Goal: Navigation & Orientation: Go to known website

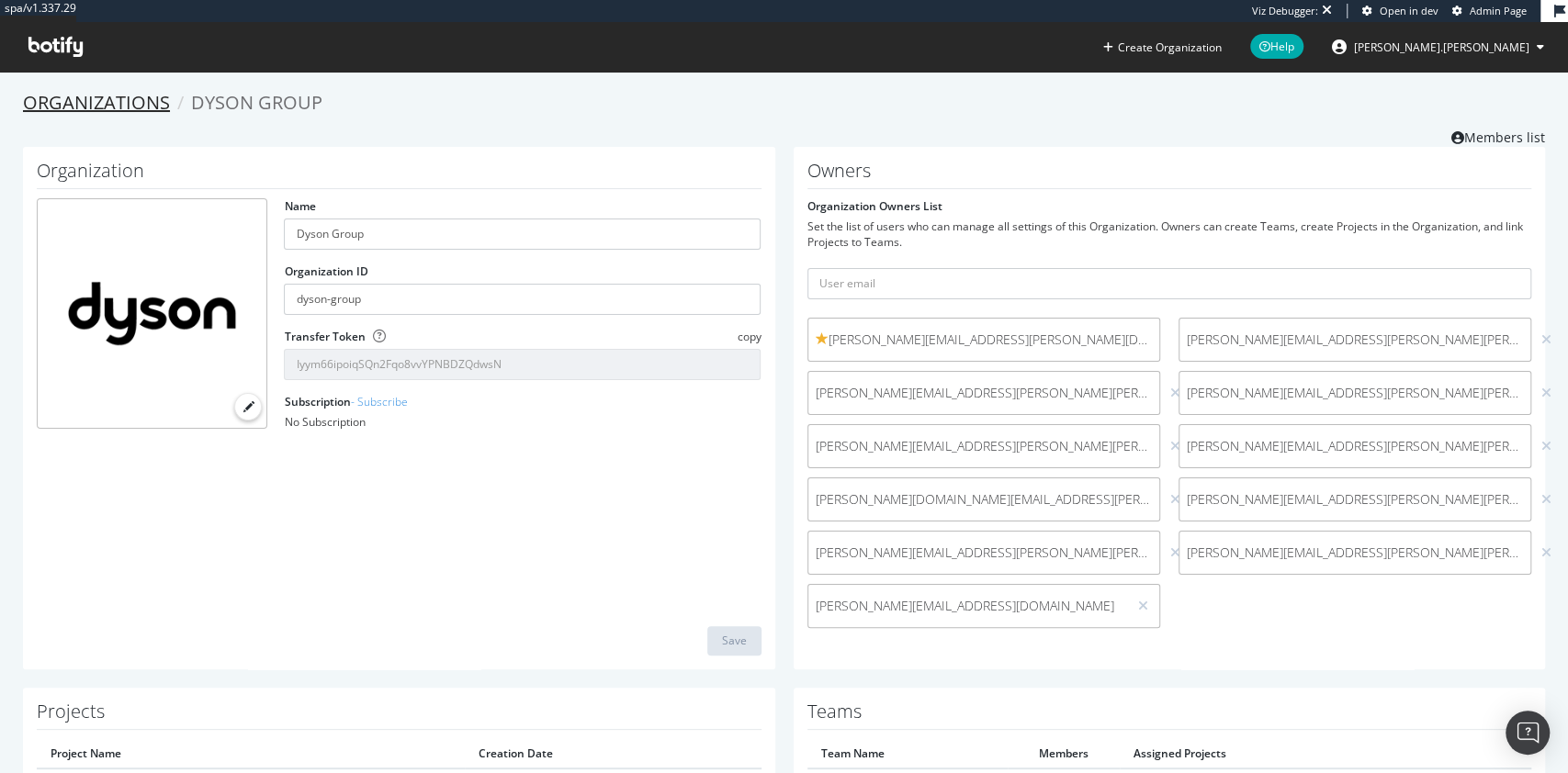
click at [108, 94] on link "Organizations" at bounding box center [97, 102] width 147 height 24
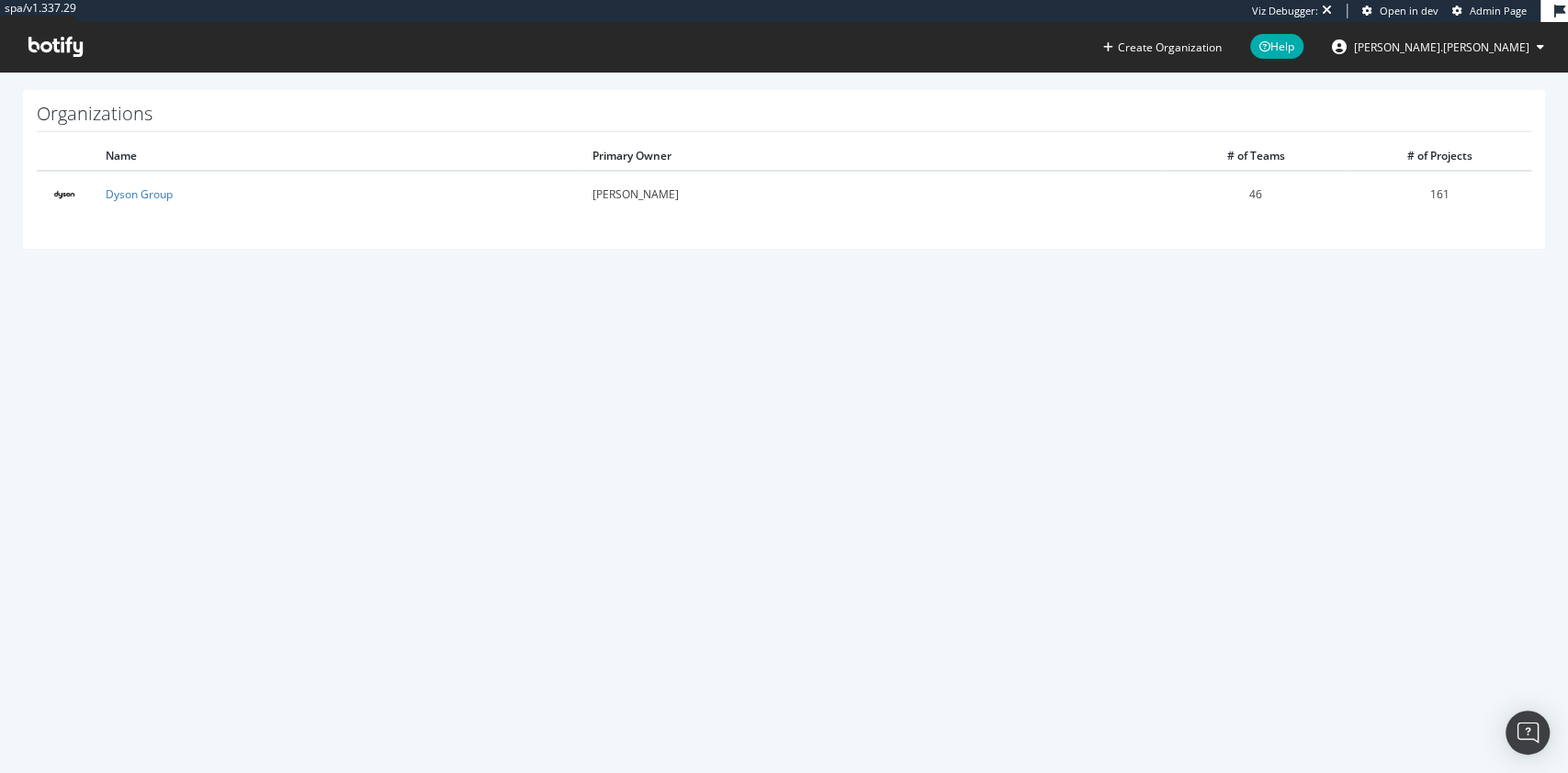
click at [80, 42] on icon at bounding box center [55, 47] width 54 height 21
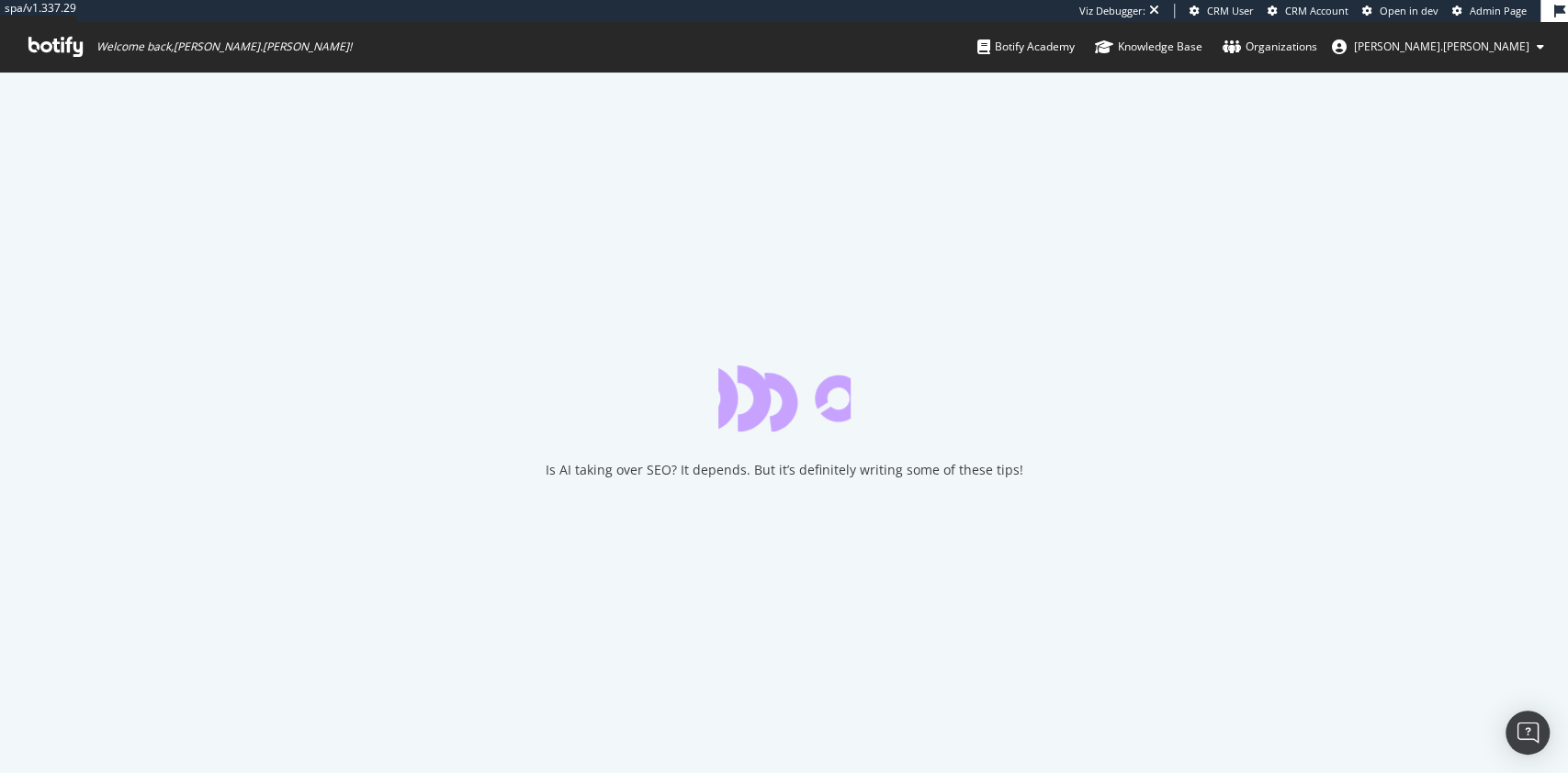
click at [1317, 58] on link "Organizations" at bounding box center [1270, 47] width 95 height 50
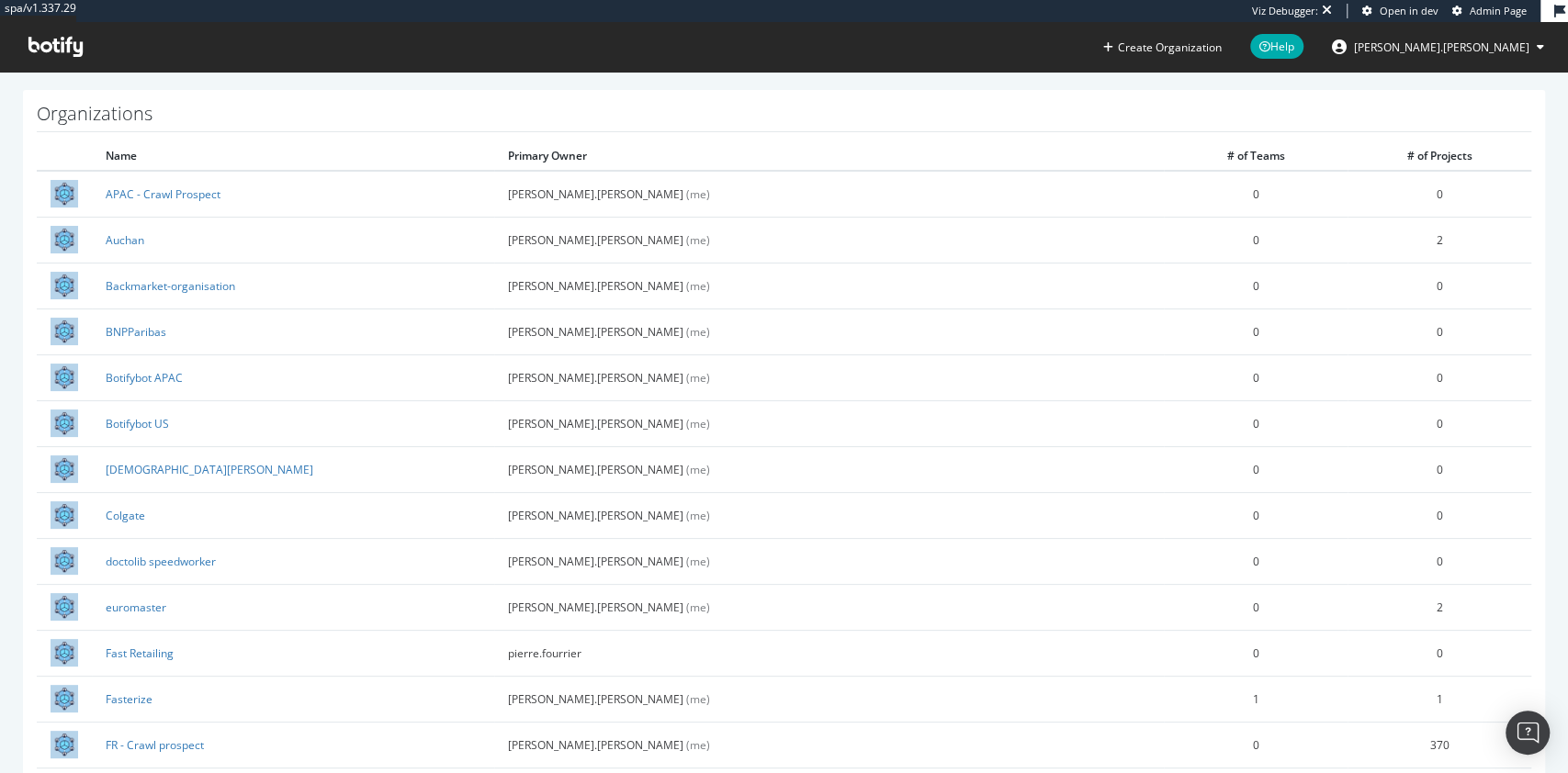
click at [1501, 47] on span "[PERSON_NAME].[PERSON_NAME]" at bounding box center [1441, 47] width 175 height 16
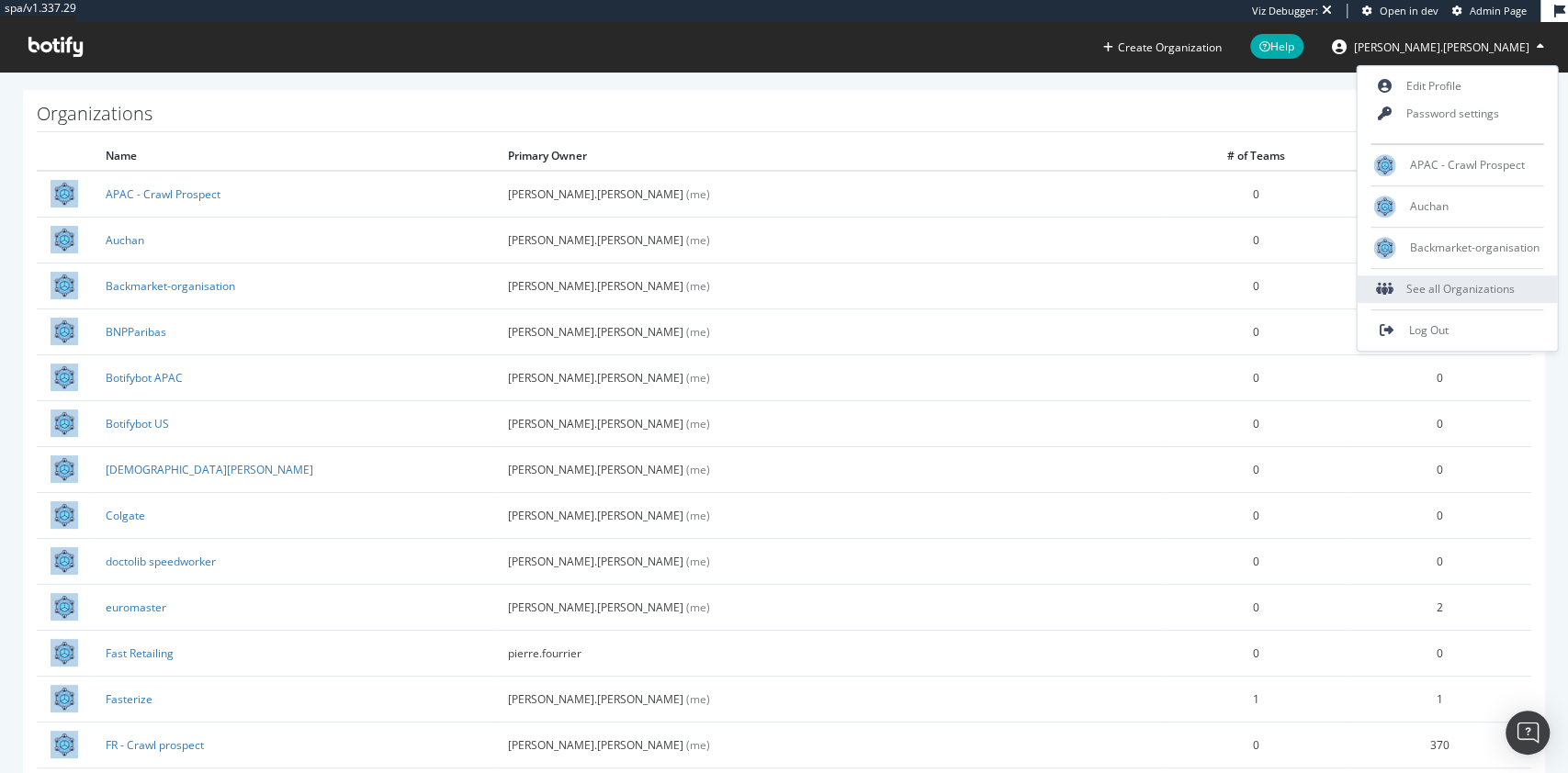
click at [1486, 284] on div "See all Organizations" at bounding box center [1457, 289] width 201 height 27
click at [1488, 4] on span "Admin Page" at bounding box center [1498, 10] width 57 height 14
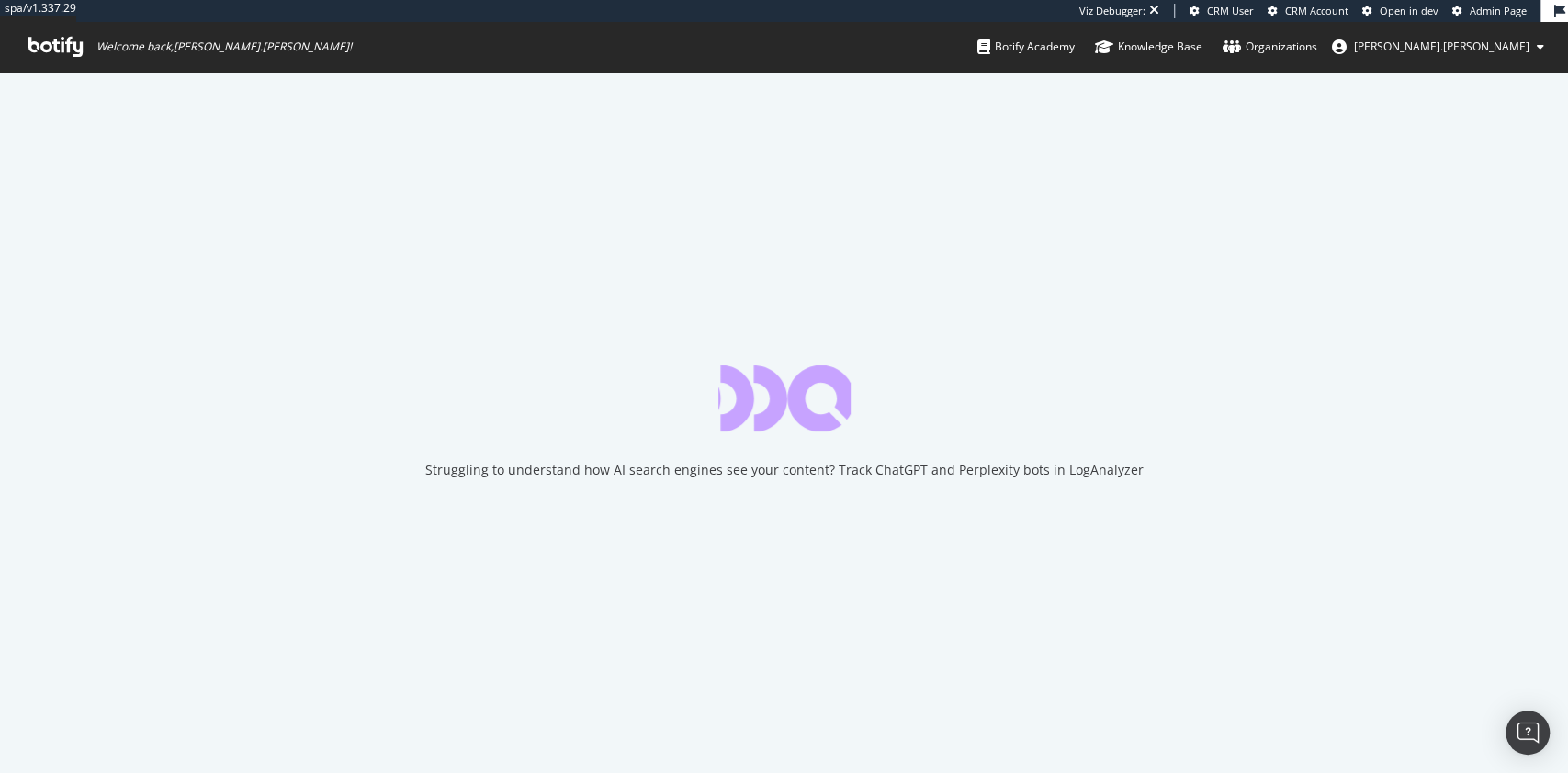
click at [617, 312] on div "Struggling to understand how AI search engines see your content? Track ChatGPT …" at bounding box center [784, 422] width 1568 height 702
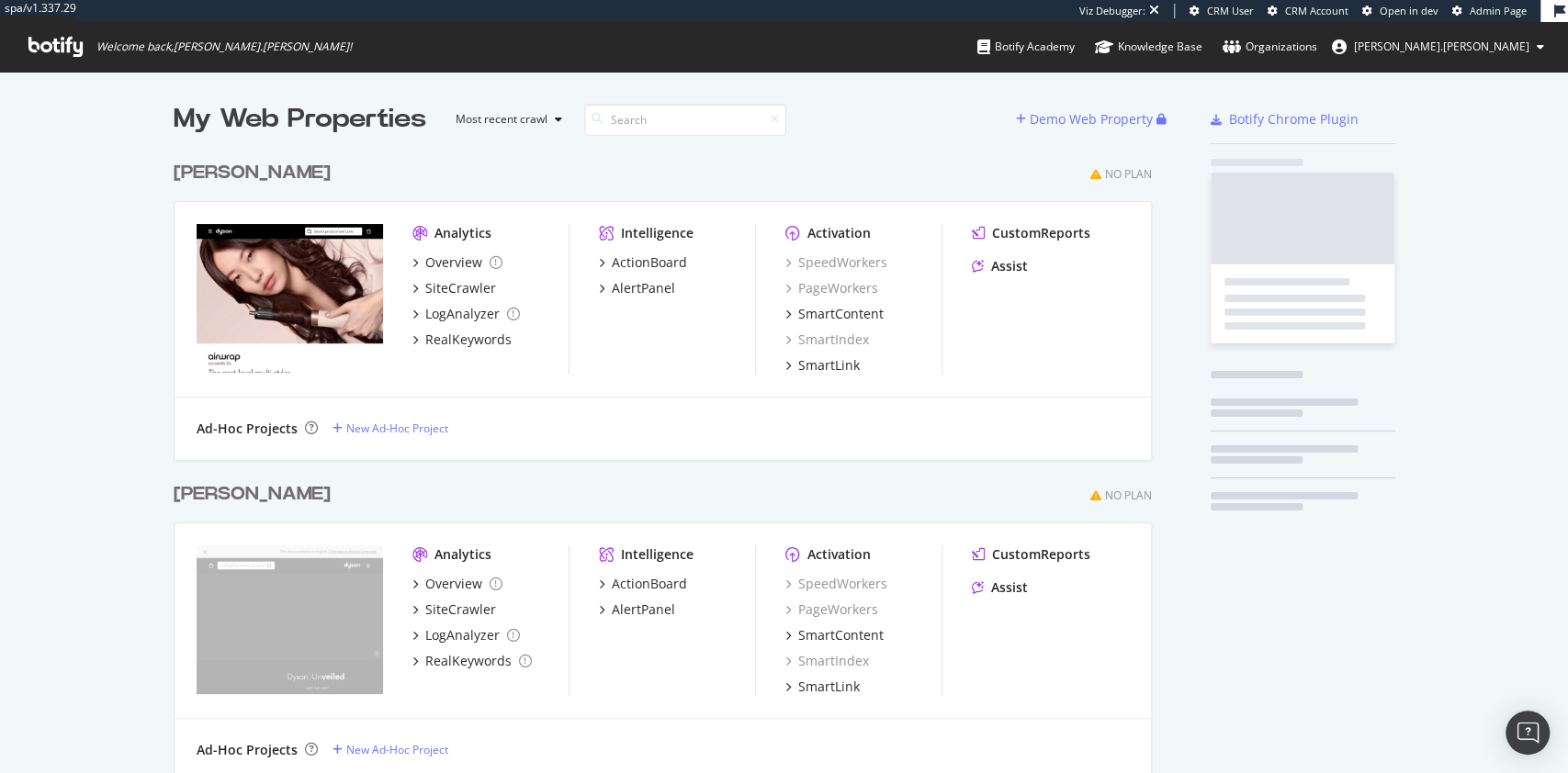
scroll to position [4958, 974]
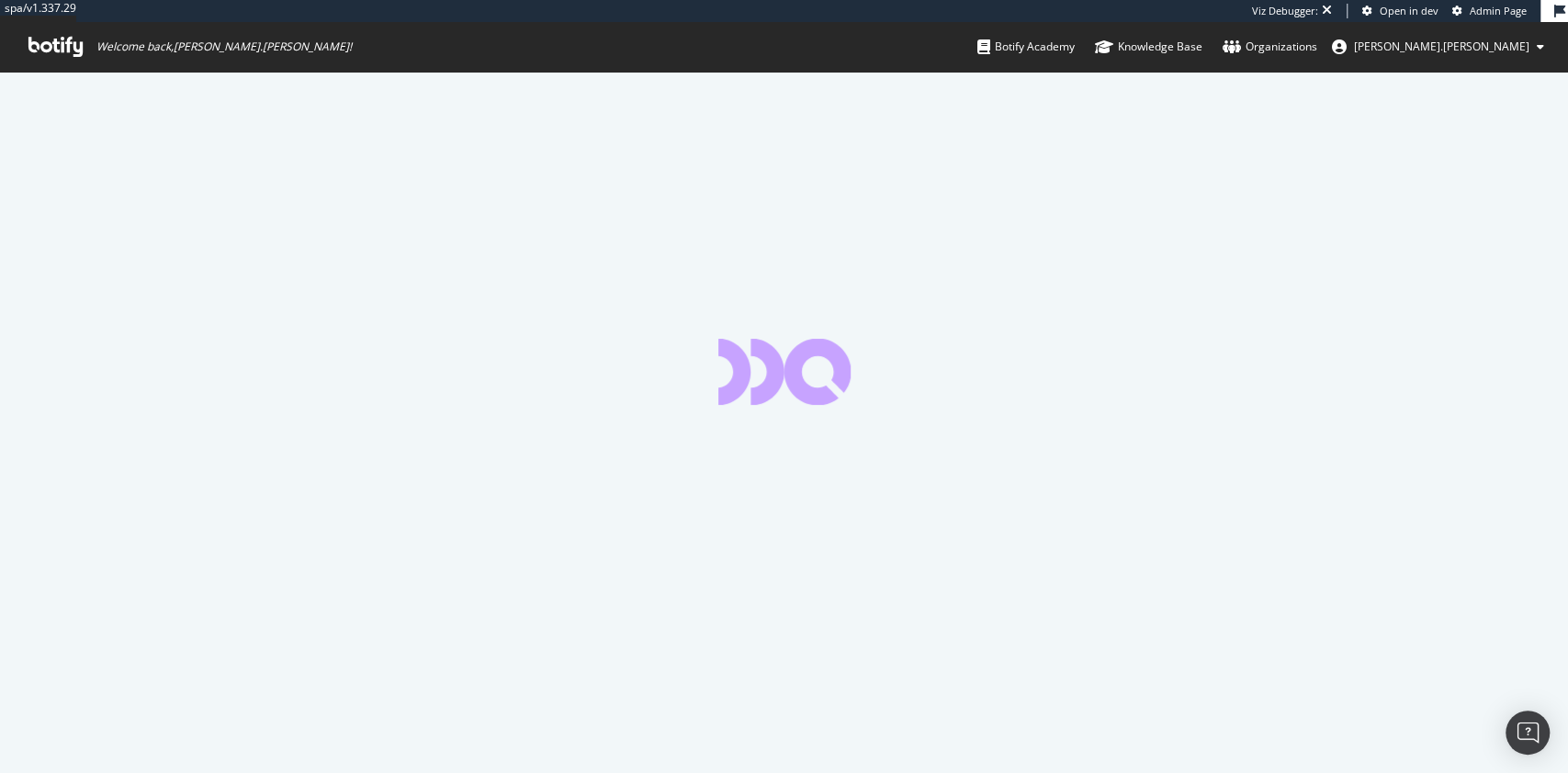
click at [901, 364] on div at bounding box center [784, 422] width 1568 height 702
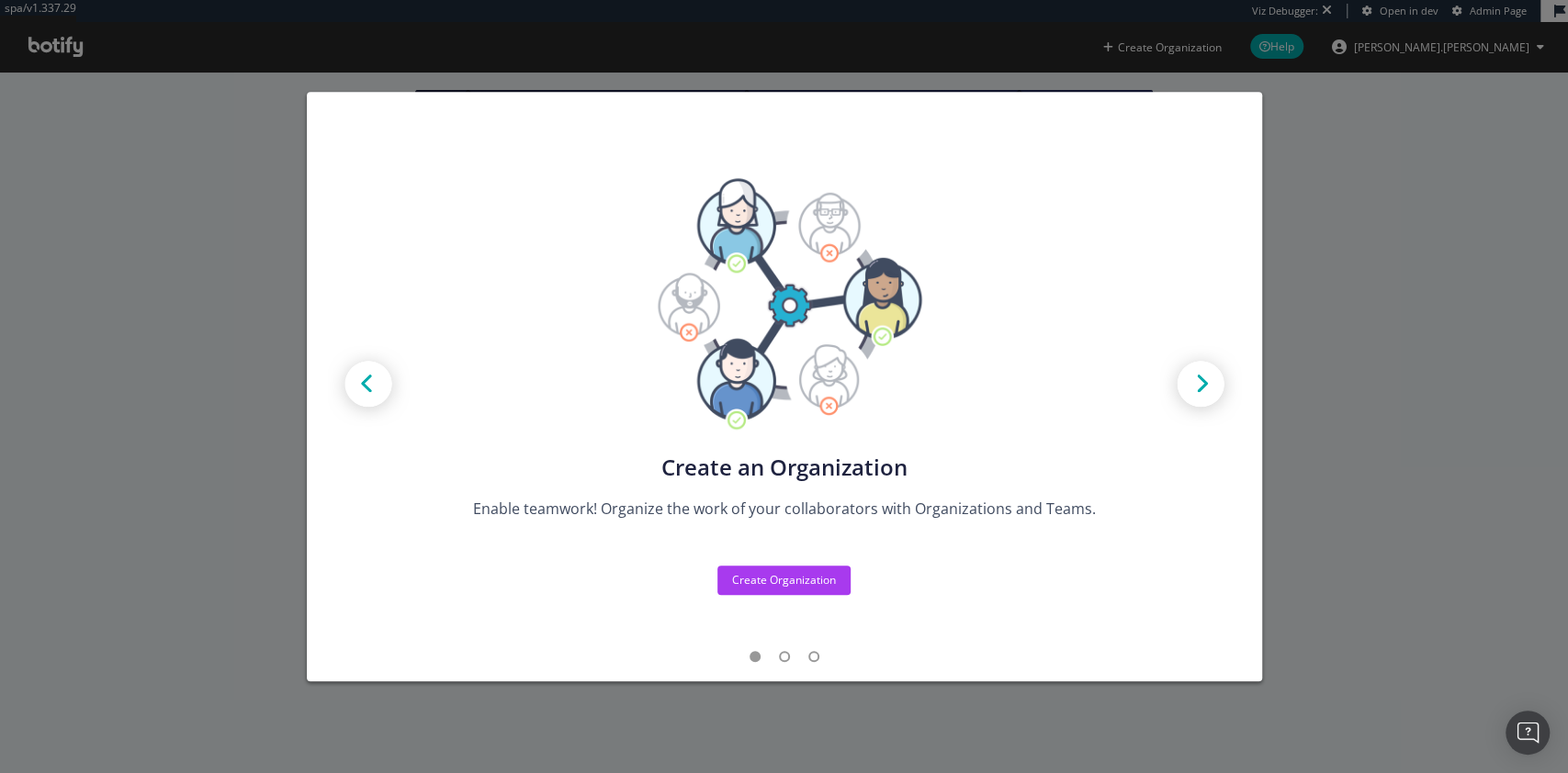
click at [1213, 377] on img "modal" at bounding box center [1201, 386] width 82 height 82
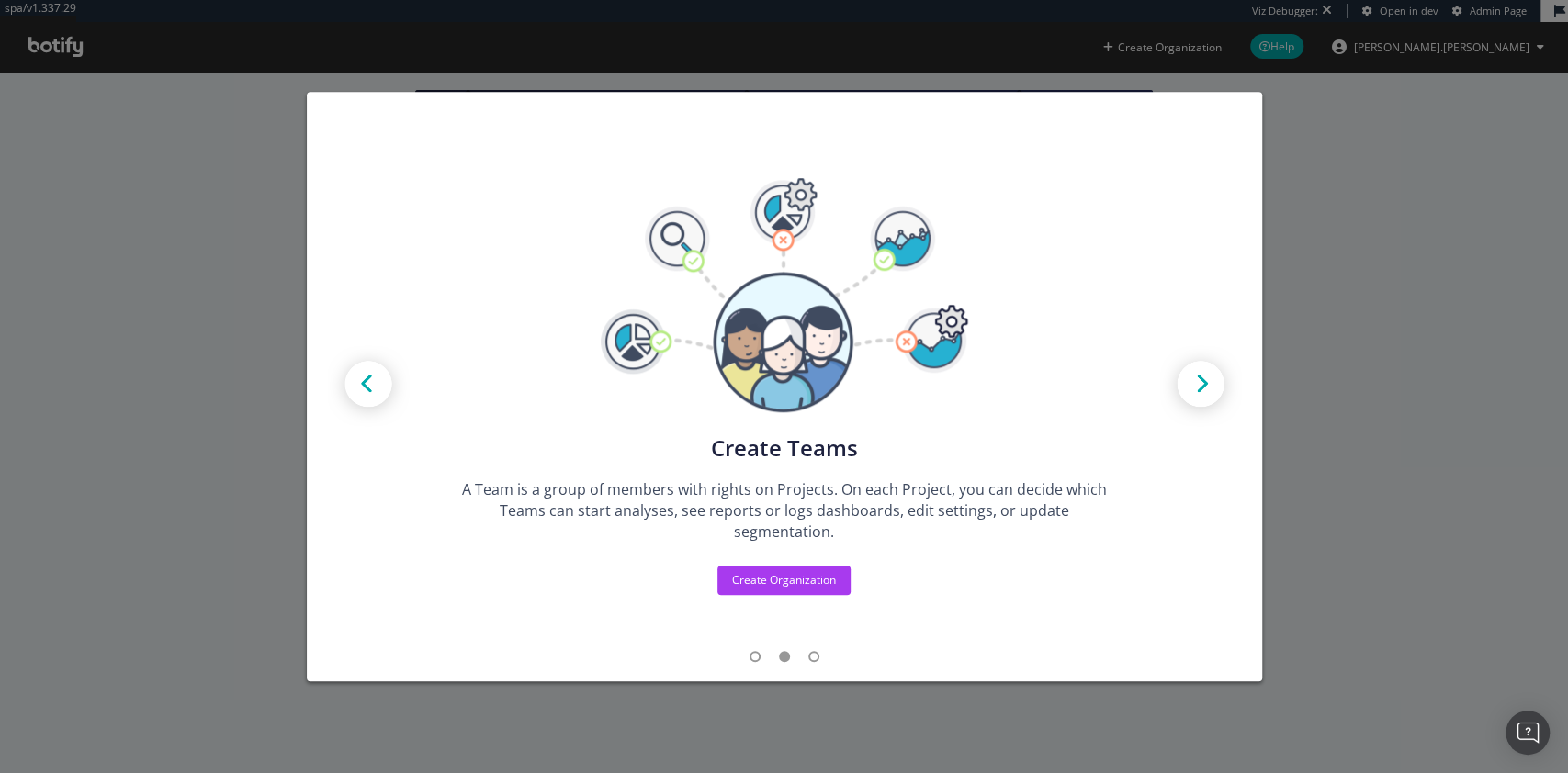
click at [1213, 377] on img "modal" at bounding box center [1201, 386] width 82 height 82
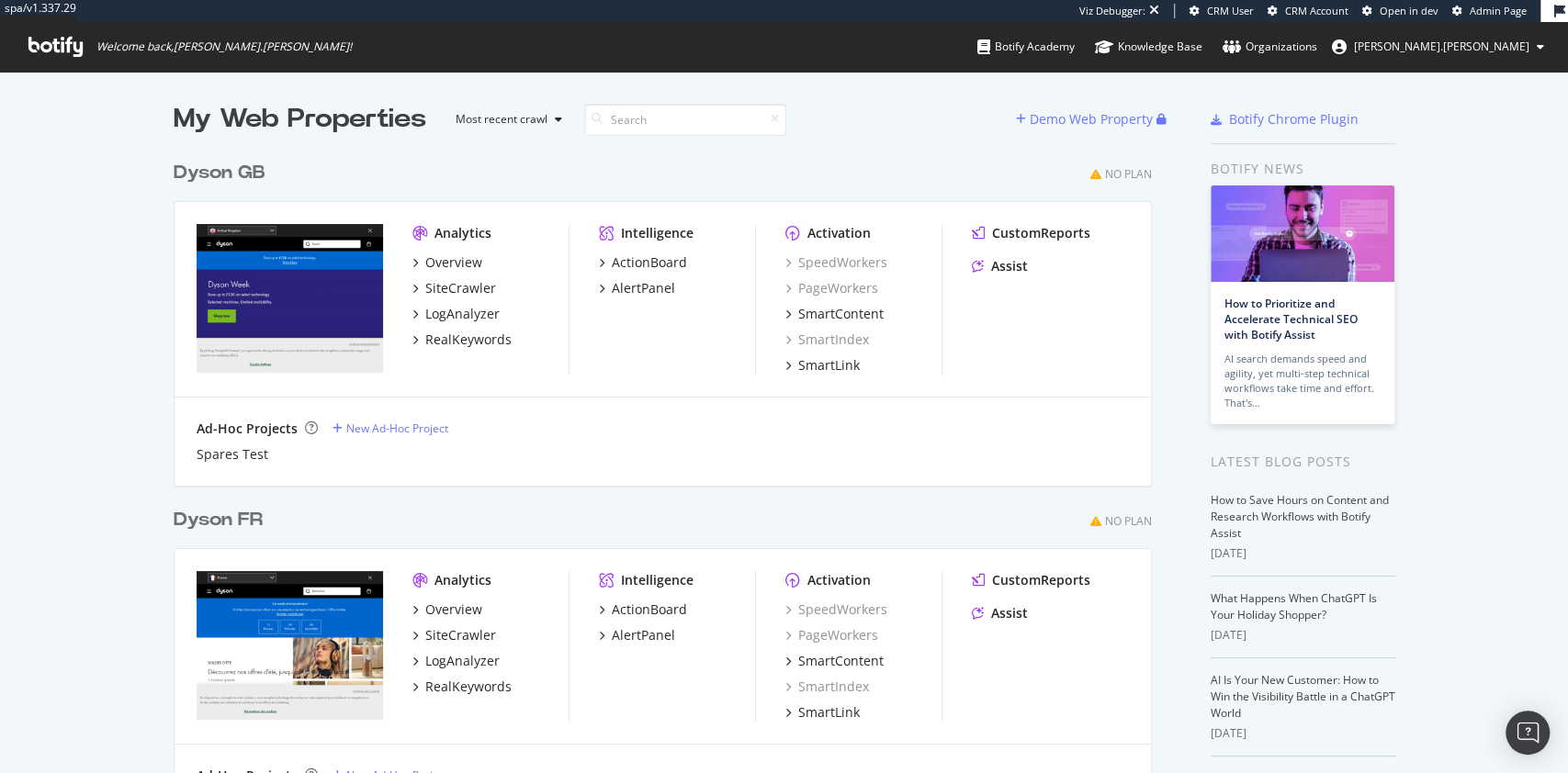
scroll to position [971, 974]
click at [52, 373] on div "My Web Properties Most recent crawl Demo Web Property Dyson GB No Plan Analytic…" at bounding box center [784, 614] width 1568 height 1085
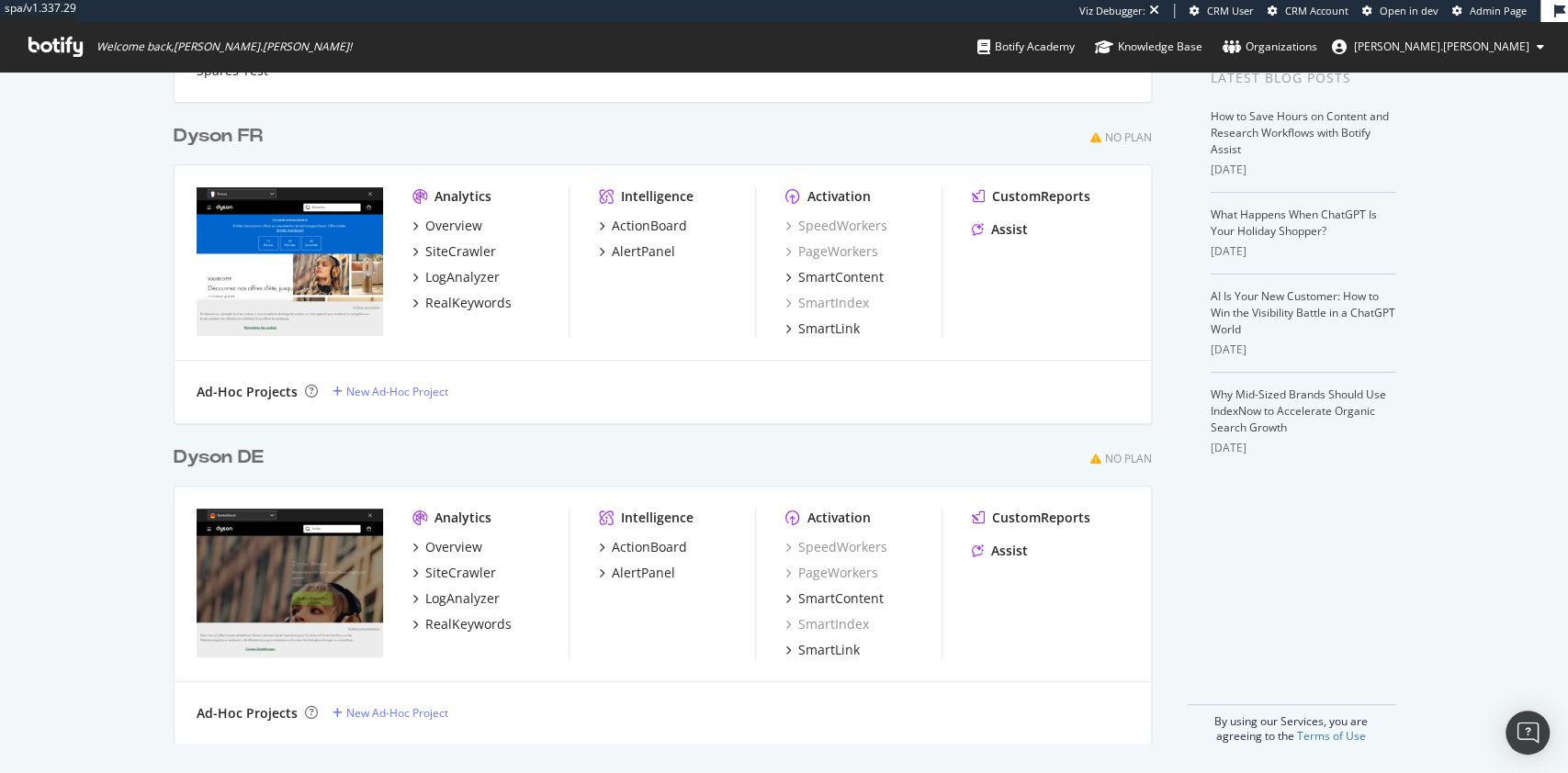
scroll to position [0, 0]
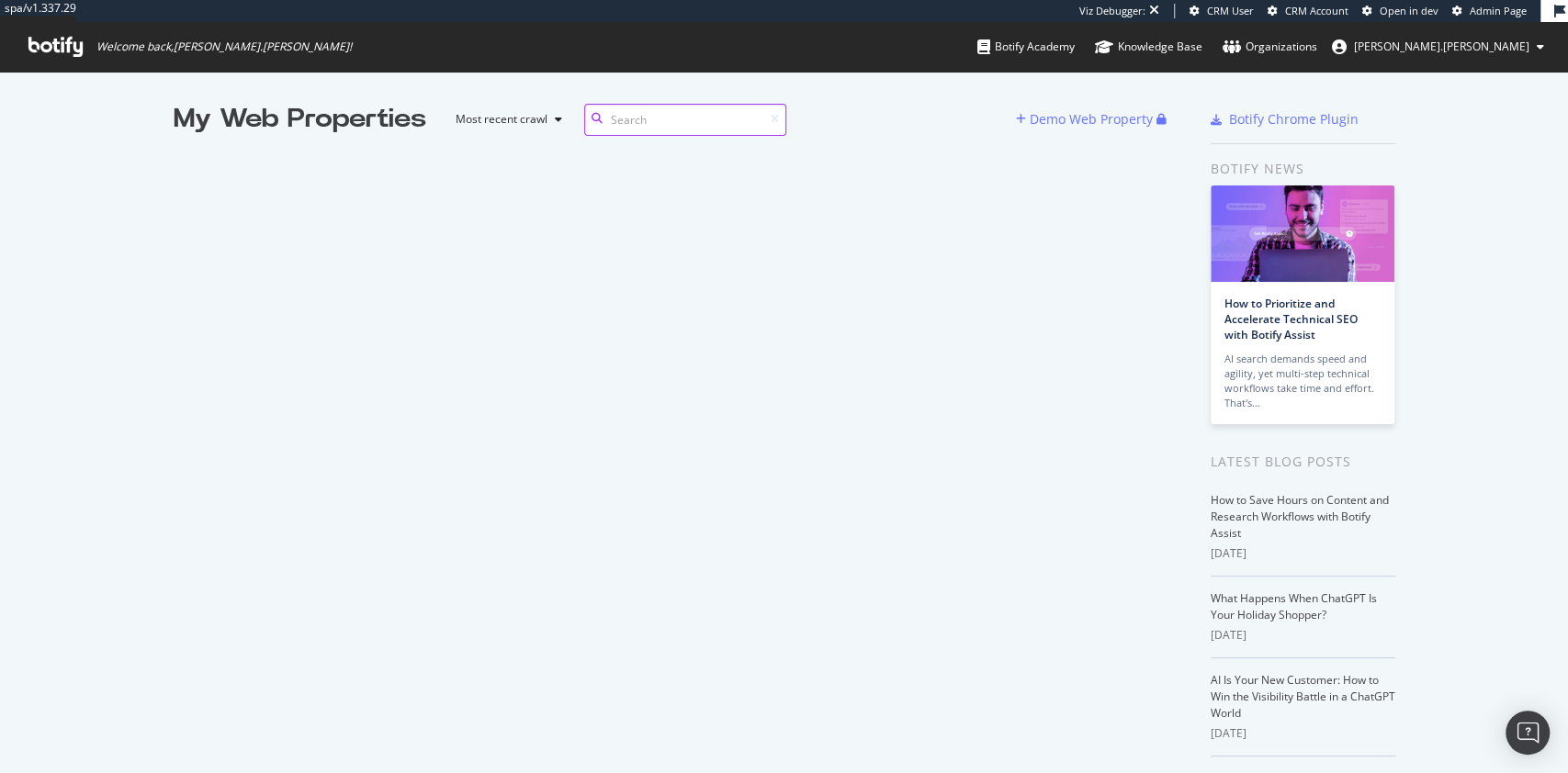
scroll to position [20, 20]
